Goal: Information Seeking & Learning: Learn about a topic

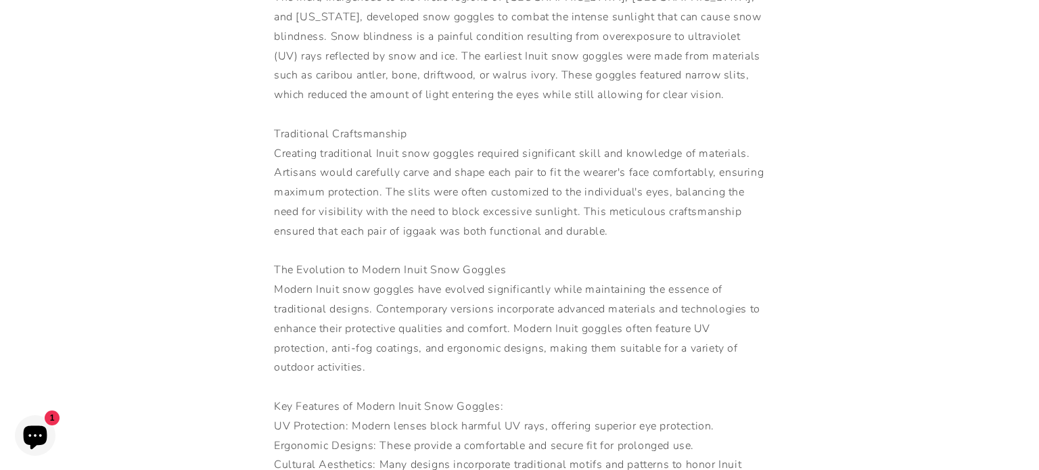
scroll to position [460, 0]
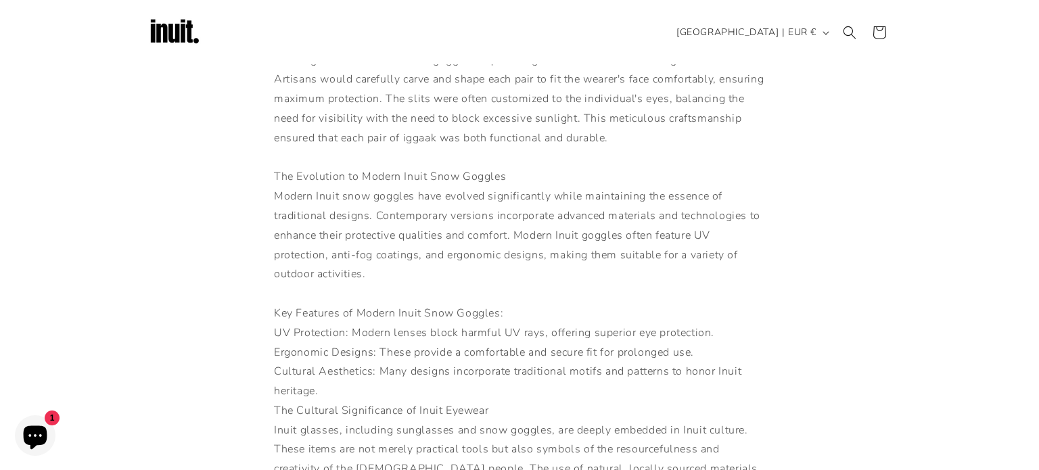
click at [624, 101] on div "[DEMOGRAPHIC_DATA] snow goggles, also known as iggaak, are a remarkable example…" at bounding box center [519, 439] width 491 height 1441
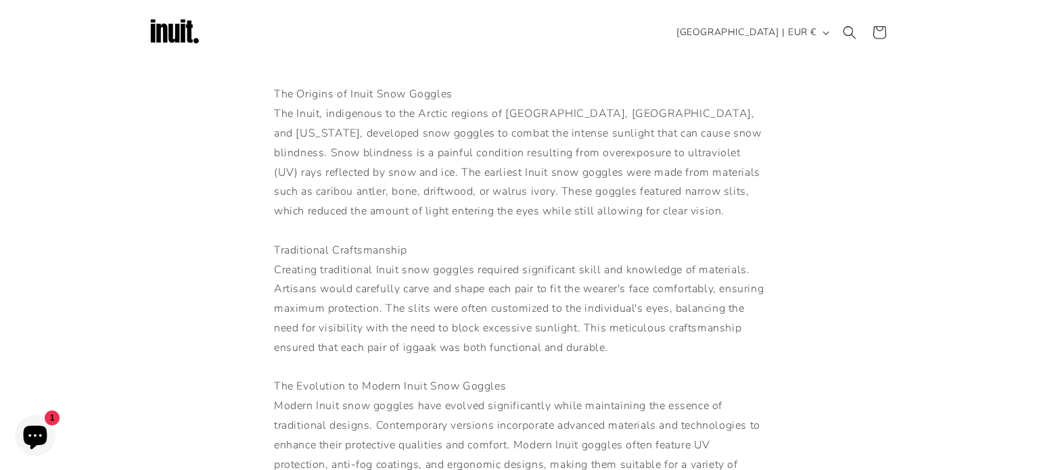
scroll to position [341, 0]
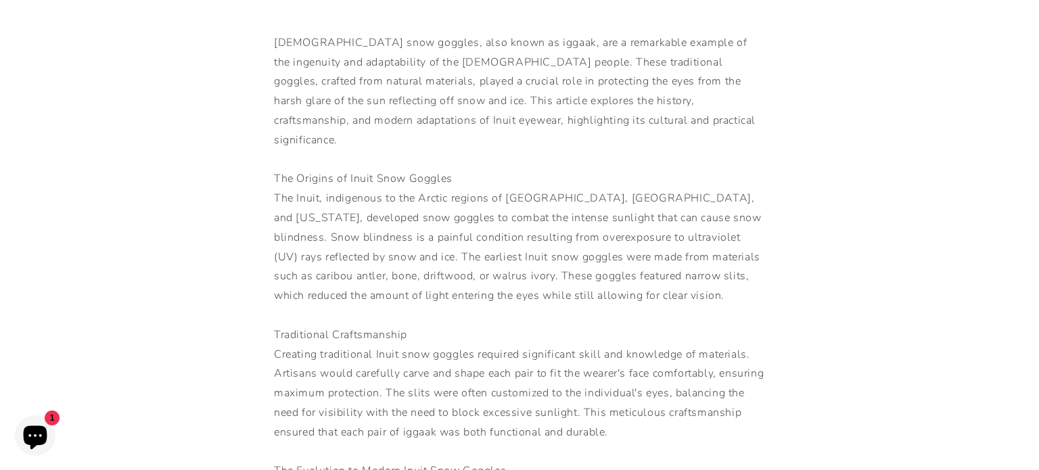
scroll to position [260, 0]
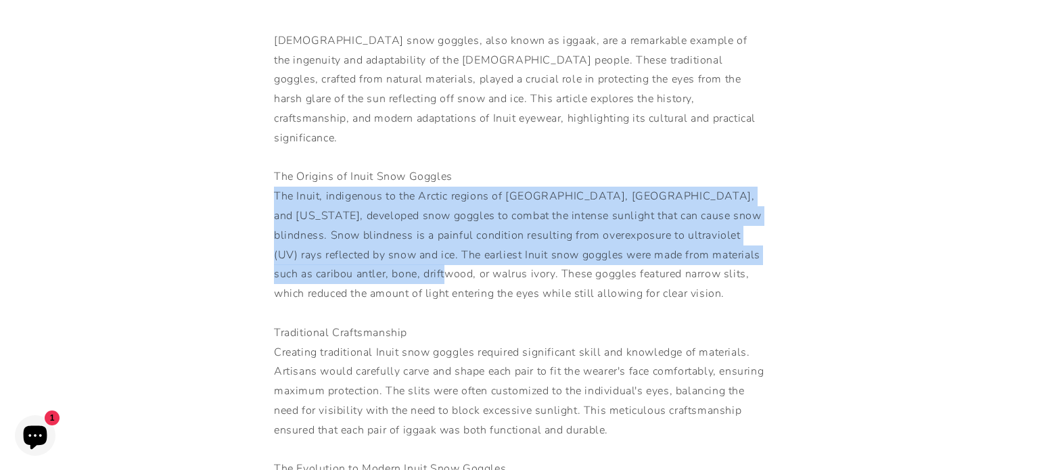
drag, startPoint x: 262, startPoint y: 175, endPoint x: 411, endPoint y: 256, distance: 169.5
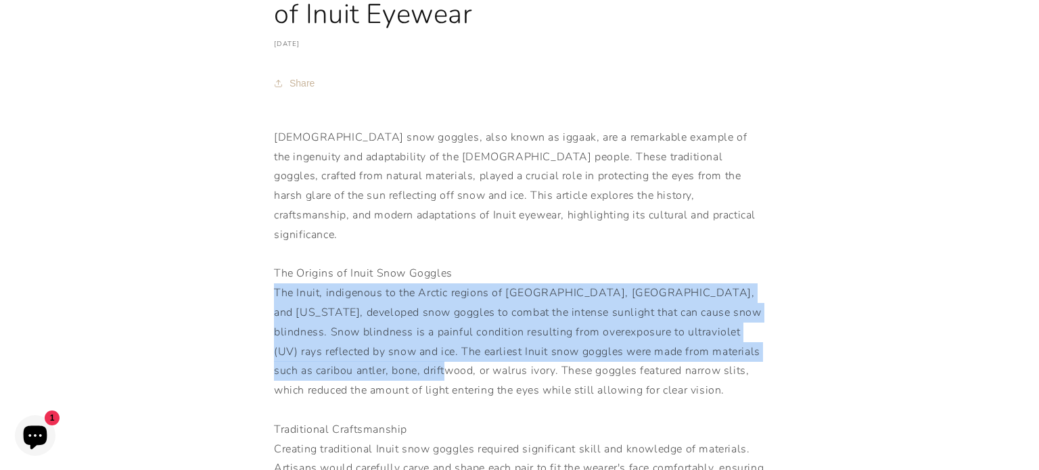
scroll to position [165, 0]
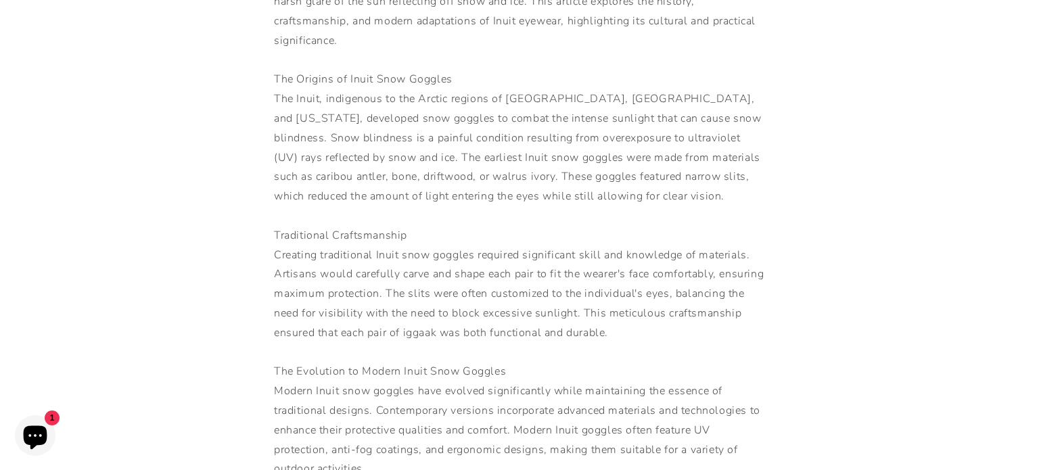
scroll to position [357, 0]
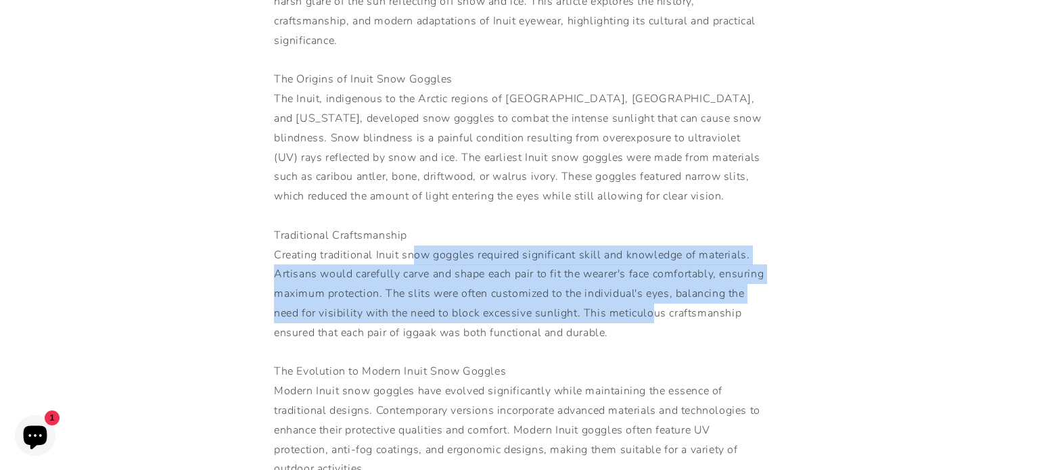
drag, startPoint x: 412, startPoint y: 231, endPoint x: 724, endPoint y: 287, distance: 317.3
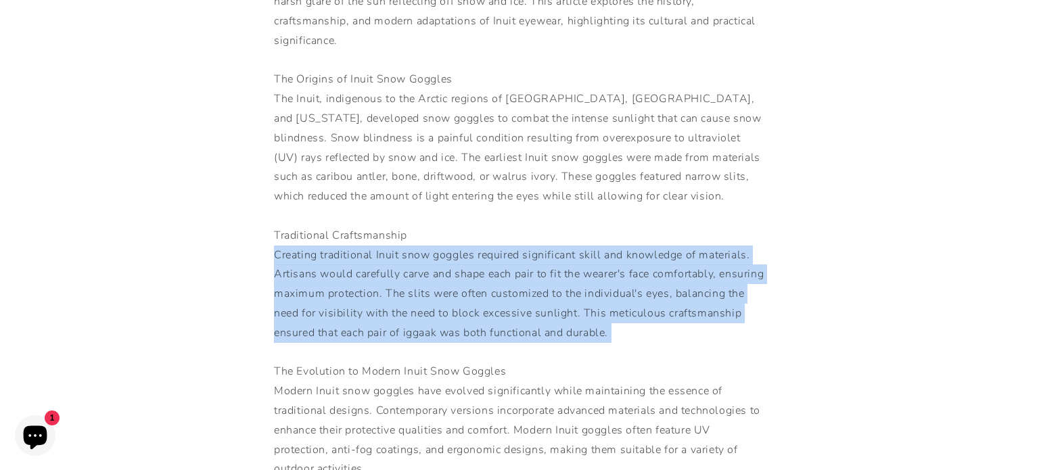
drag, startPoint x: 240, startPoint y: 233, endPoint x: 688, endPoint y: 311, distance: 454.4
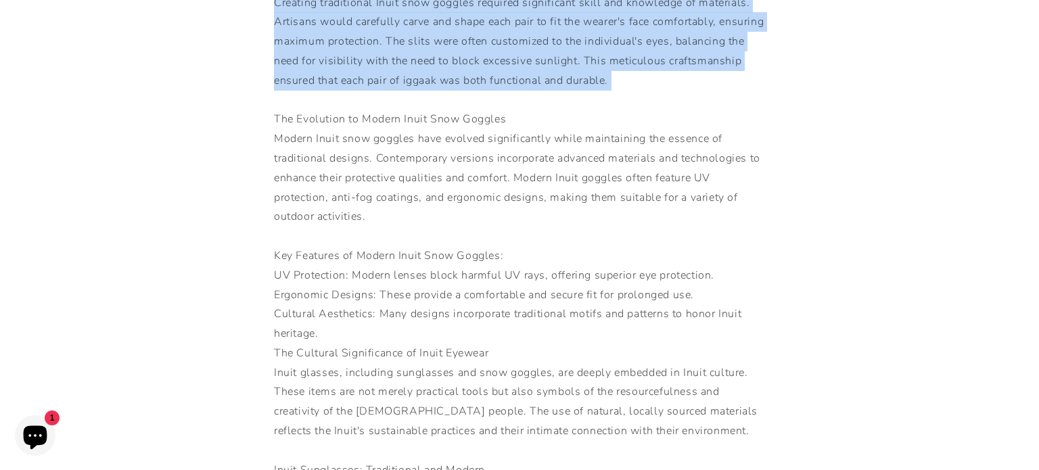
scroll to position [611, 0]
